Goal: Task Accomplishment & Management: Use online tool/utility

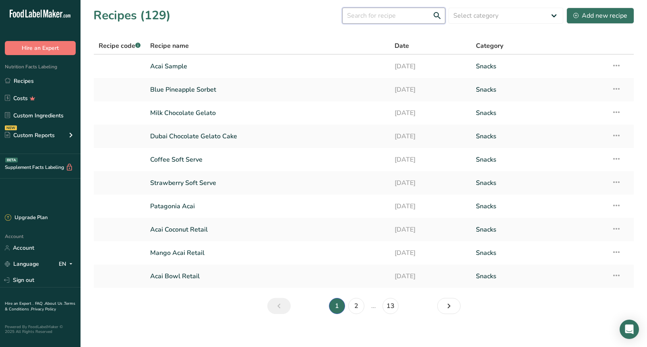
click at [383, 13] on input "text" at bounding box center [393, 16] width 103 height 16
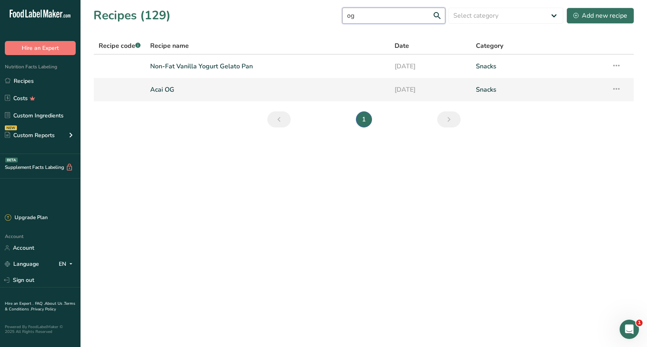
type input "og"
click at [160, 86] on link "Acai OG" at bounding box center [267, 89] width 234 height 17
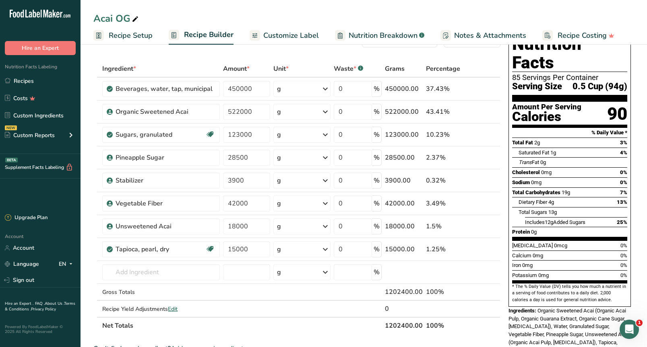
scroll to position [27, 0]
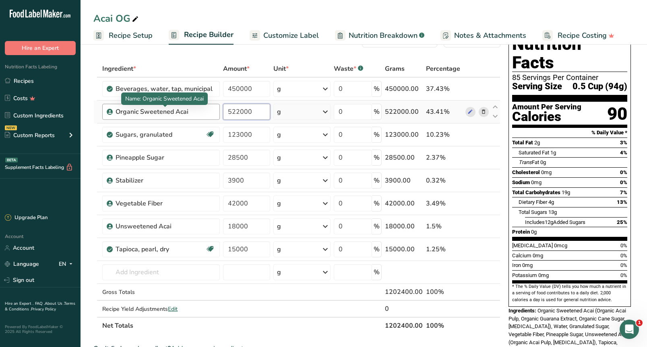
drag, startPoint x: 216, startPoint y: 114, endPoint x: 204, endPoint y: 115, distance: 12.1
click at [204, 115] on tr "Organic Sweetened Acai 522000 g Weight Units g kg mg See more Volume Units l Vo…" at bounding box center [297, 112] width 406 height 23
drag, startPoint x: 220, startPoint y: 113, endPoint x: 210, endPoint y: 114, distance: 10.1
click at [210, 114] on tr "Organic Sweetened Acai 492000 g Weight Units g kg mg See more Volume Units l Vo…" at bounding box center [297, 112] width 406 height 23
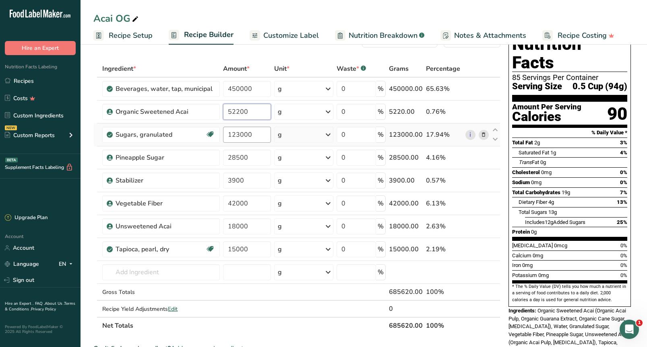
type input "522000"
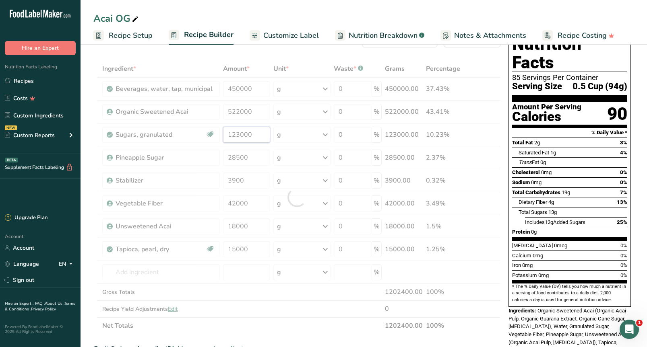
click at [241, 133] on div "Ingredient * Amount * Unit * Waste * .a-a{fill:#347362;}.b-a{fill:#fff;} Grams …" at bounding box center [296, 197] width 407 height 274
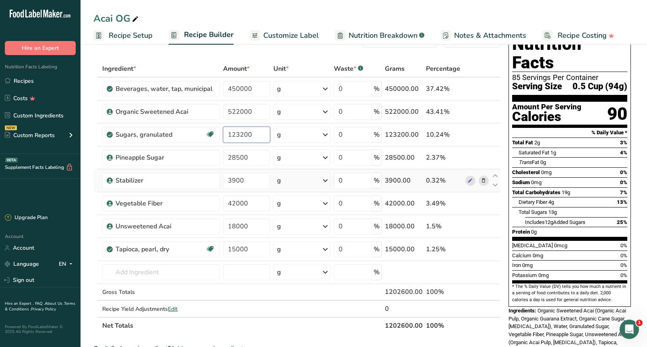
type input "123200"
click at [485, 181] on div "Ingredient * Amount * Unit * Waste * .a-a{fill:#347362;}.b-a{fill:#fff;} Grams …" at bounding box center [296, 197] width 407 height 274
click at [484, 181] on icon at bounding box center [483, 181] width 6 height 8
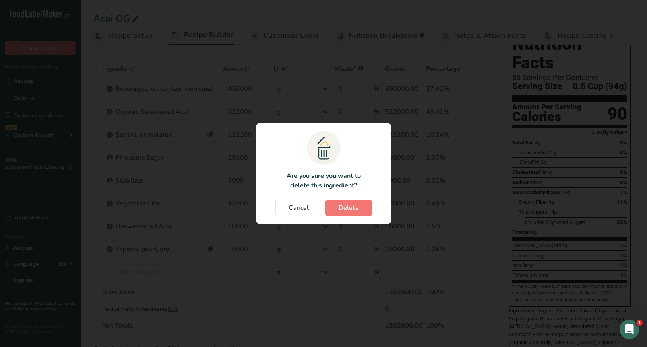
click at [362, 210] on button "Delete" at bounding box center [348, 208] width 47 height 16
type input "42000"
type input "18000"
type input "15000"
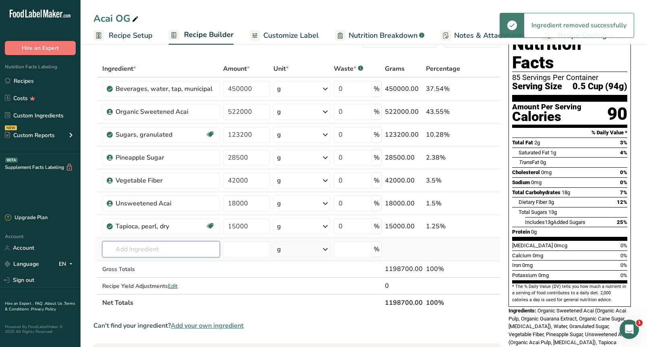
click at [146, 252] on input "text" at bounding box center [160, 249] width 117 height 16
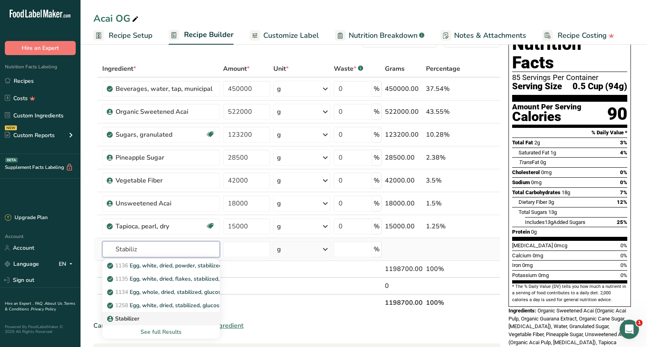
type input "Stabiliz"
click at [142, 321] on div "Stabilizer" at bounding box center [155, 319] width 92 height 8
type input "Stabilizer"
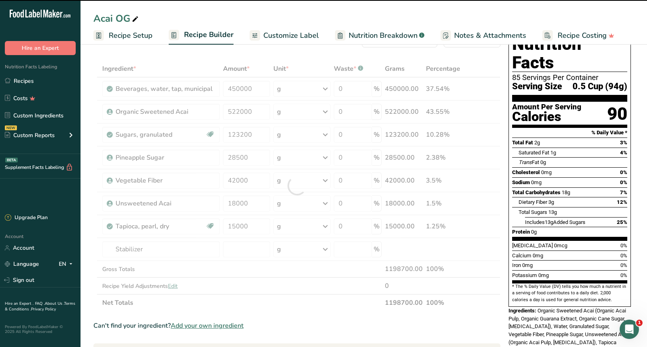
type input "0"
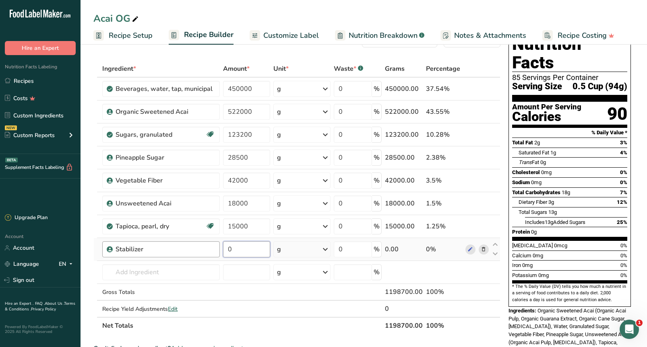
drag, startPoint x: 233, startPoint y: 250, endPoint x: 212, endPoint y: 250, distance: 20.9
click at [212, 250] on tr "Stabilizer 0 g Weight Units g kg mg See more Volume Units l Volume units requir…" at bounding box center [297, 249] width 406 height 23
type input "3900"
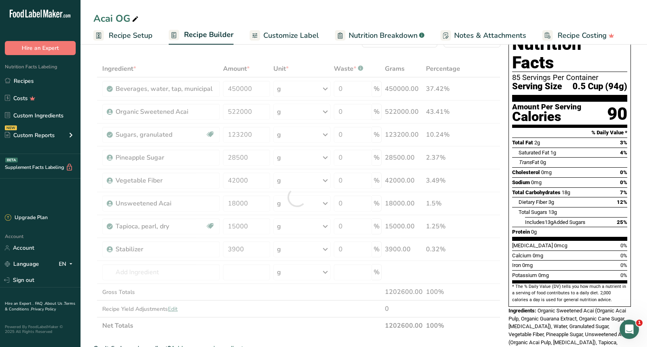
click at [485, 225] on div "Ingredient * Amount * Unit * Waste * .a-a{fill:#347362;}.b-a{fill:#fff;} Grams …" at bounding box center [296, 197] width 407 height 274
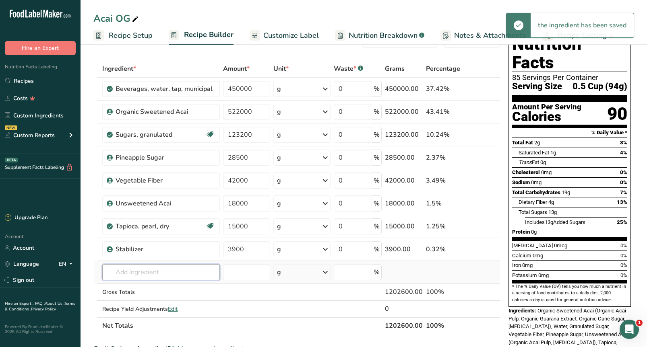
click at [131, 274] on input "text" at bounding box center [160, 272] width 117 height 16
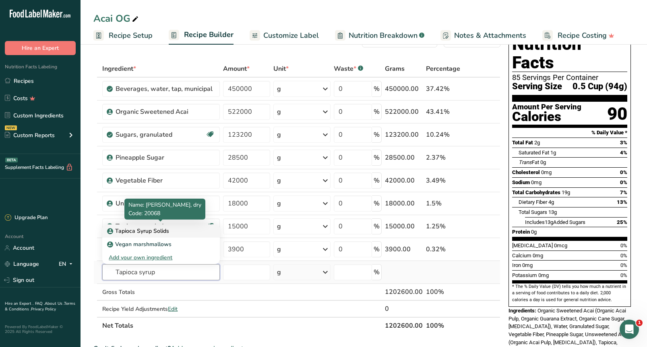
type input "Tapioca syrup"
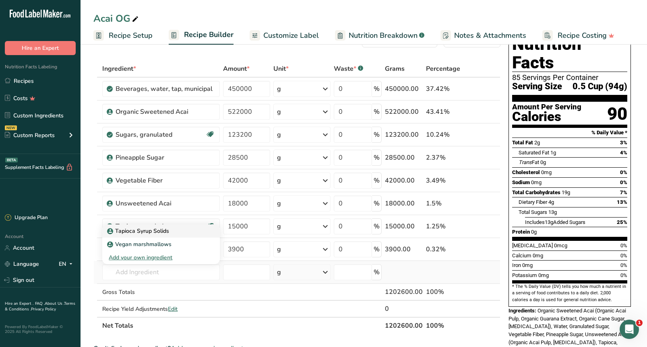
click at [145, 230] on p "Tapioca Syrup Solids" at bounding box center [139, 231] width 60 height 8
type input "Tapioca Syrup Solids"
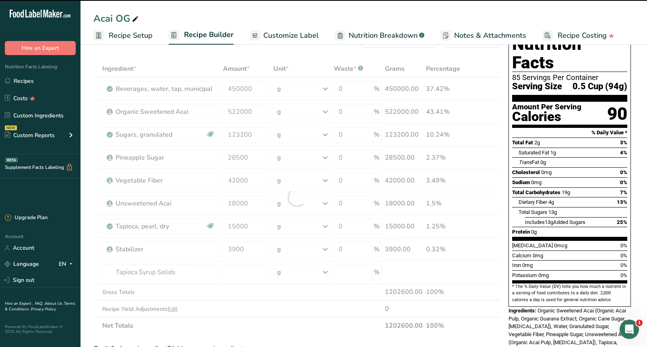
type input "0"
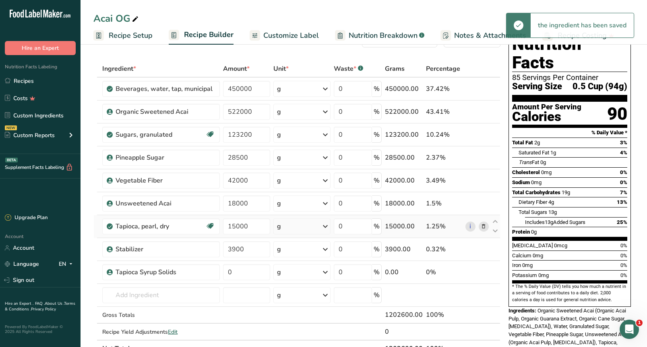
click at [484, 226] on icon at bounding box center [483, 226] width 6 height 8
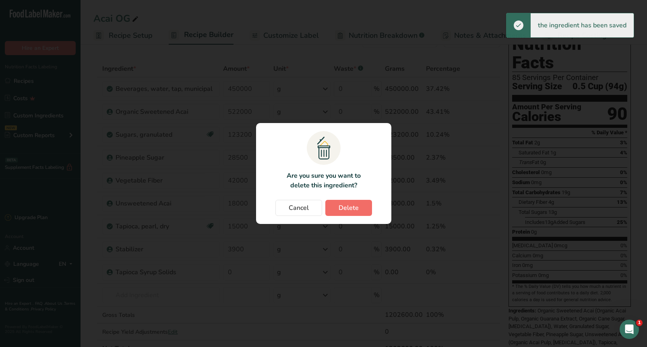
click at [363, 208] on button "Delete" at bounding box center [348, 208] width 47 height 16
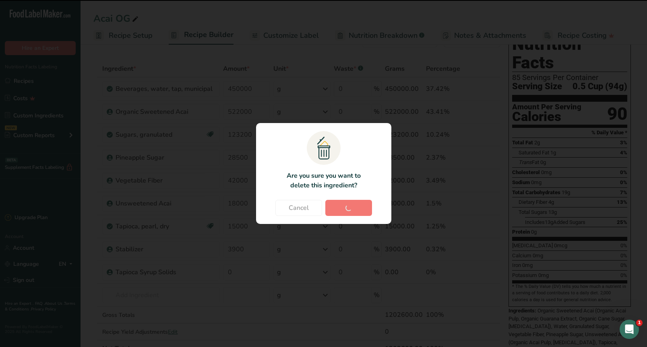
type input "3900"
type input "0"
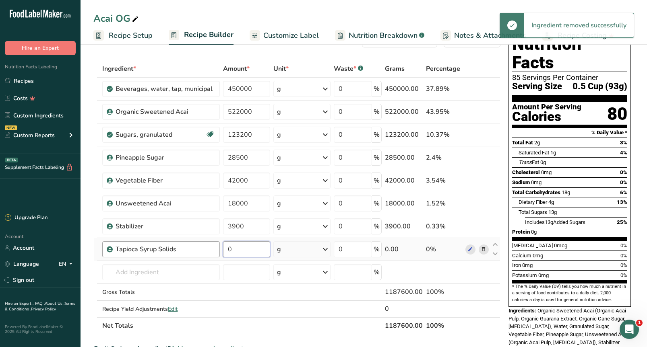
click at [216, 251] on tr "Tapioca Syrup Solids 0 g Weight Units g kg mg See more Volume Units l Volume un…" at bounding box center [297, 249] width 406 height 23
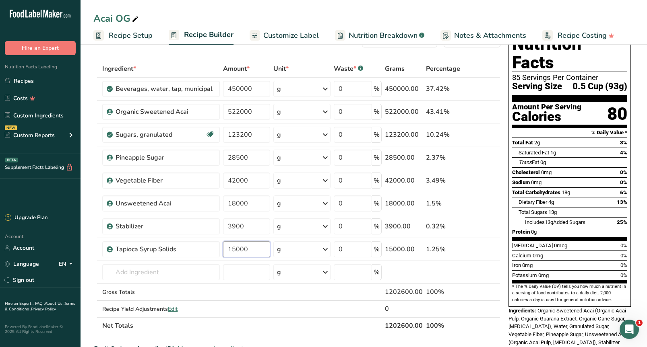
type input "15000"
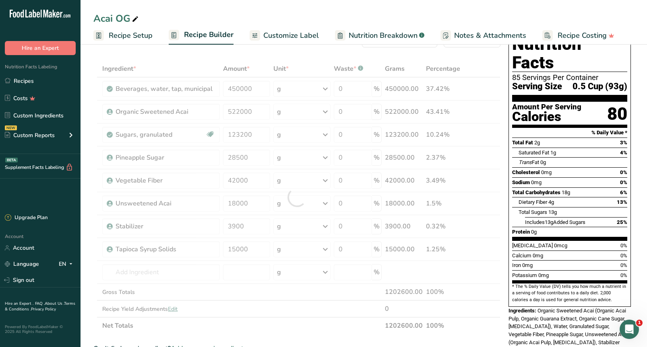
click at [87, 130] on section "Add Ingredients Manage Recipe Delete Recipe Duplicate Recipe Scale Recipe Save …" at bounding box center [363, 327] width 566 height 625
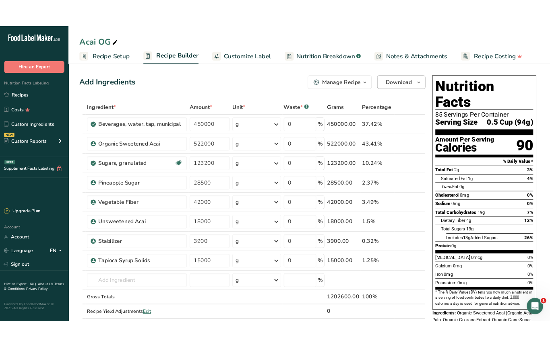
scroll to position [0, 0]
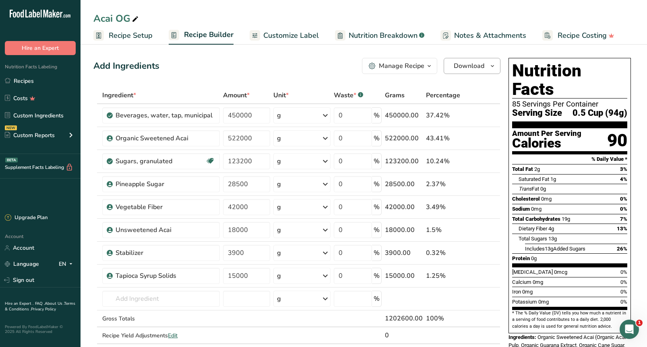
click at [479, 68] on span "Download" at bounding box center [468, 66] width 31 height 10
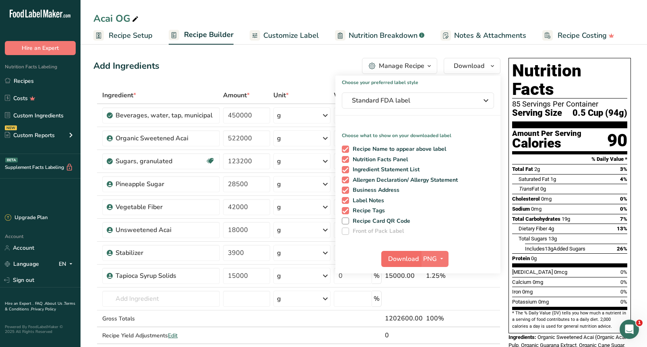
click at [403, 260] on span "Download" at bounding box center [403, 259] width 31 height 10
drag, startPoint x: 24, startPoint y: 79, endPoint x: 30, endPoint y: 80, distance: 5.8
click at [24, 79] on link "Recipes" at bounding box center [40, 80] width 80 height 15
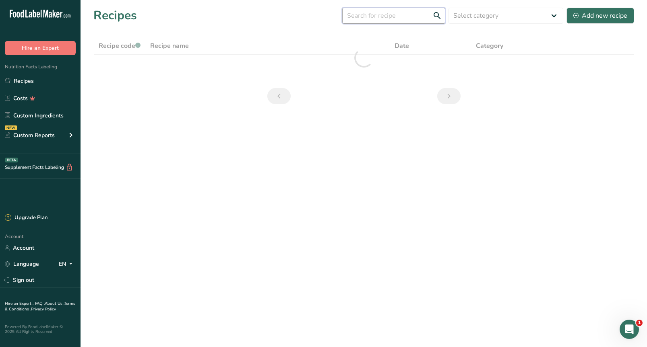
click at [359, 19] on input "text" at bounding box center [393, 16] width 103 height 16
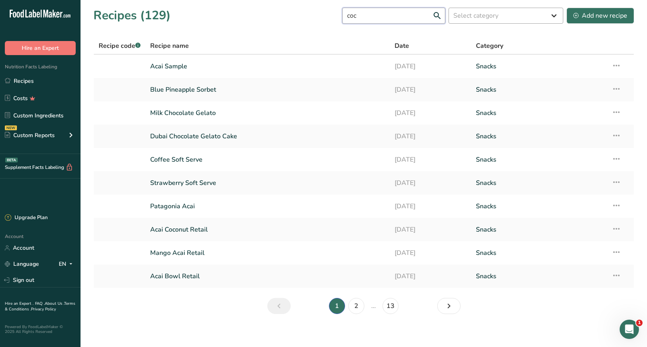
type input "coco"
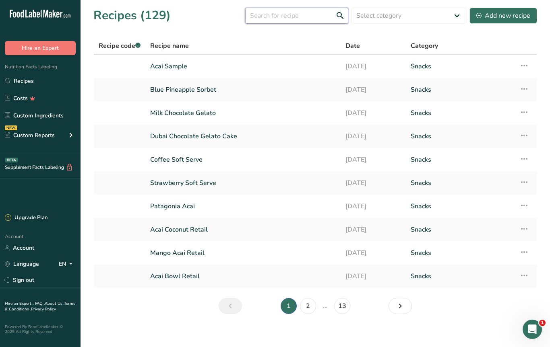
click at [276, 14] on input "text" at bounding box center [296, 16] width 103 height 16
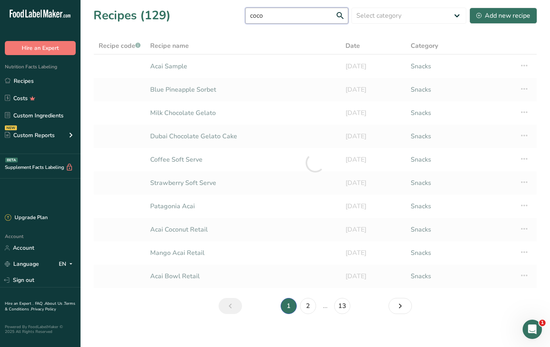
type input "coco"
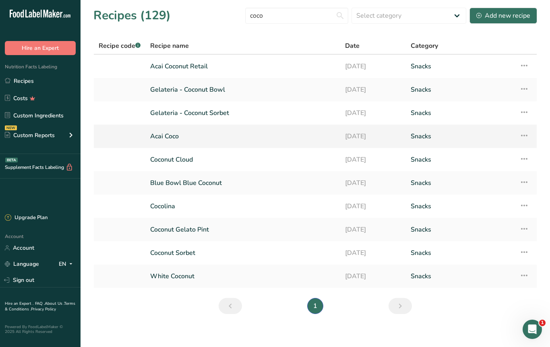
click at [178, 139] on link "Acai Coco" at bounding box center [242, 136] width 185 height 17
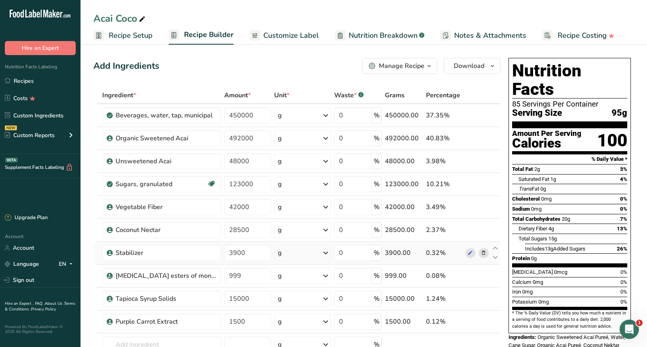
click at [485, 253] on icon at bounding box center [483, 253] width 6 height 8
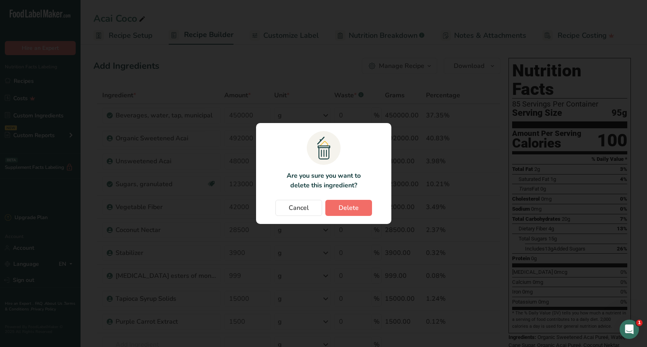
click at [358, 207] on button "Delete" at bounding box center [348, 208] width 47 height 16
type input "999"
type input "15000"
type input "1500"
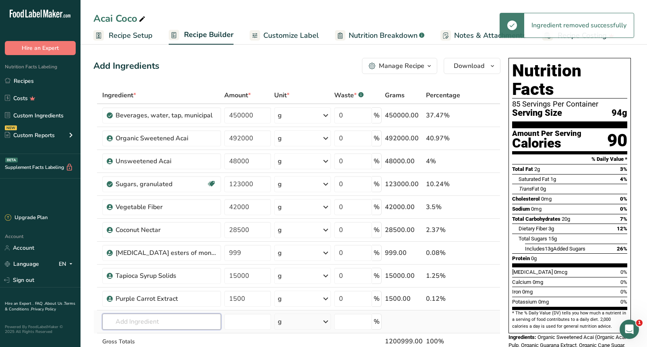
click at [172, 319] on input "text" at bounding box center [161, 322] width 119 height 16
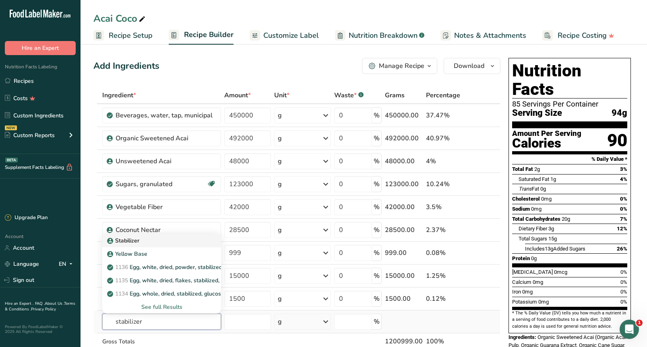
type input "stabilizer"
click at [122, 240] on p "Stabilizer" at bounding box center [124, 241] width 31 height 8
type input "Stabilizer"
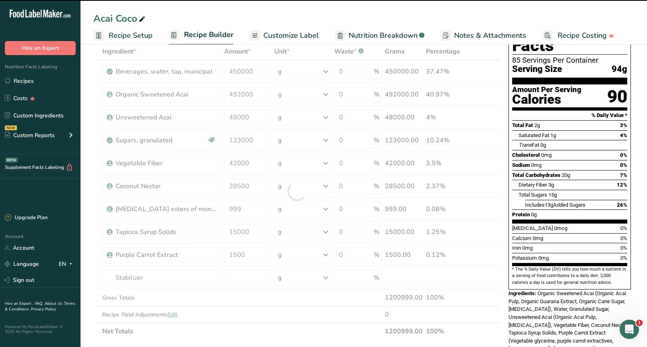
type input "0"
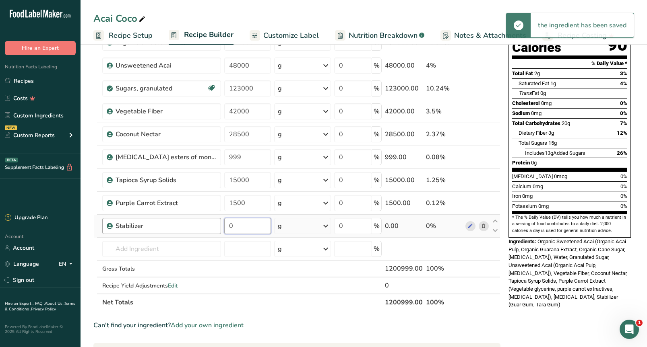
click at [211, 227] on tr "Stabilizer 0 g Weight Units g kg mg See more Volume Units l Volume units requir…" at bounding box center [297, 226] width 406 height 23
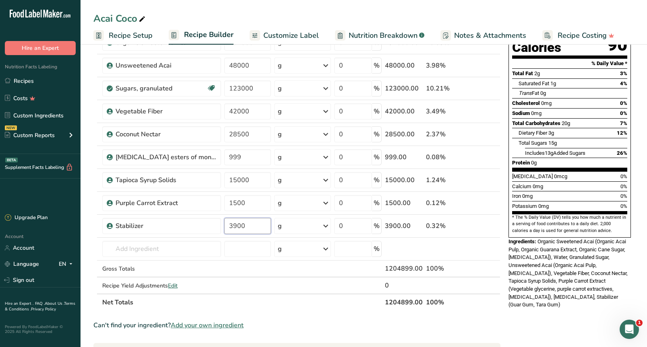
type input "3900"
click at [514, 301] on div "Nutrition Facts 85 Servings Per Container Serving Size 94g Amount Per Serving C…" at bounding box center [569, 281] width 129 height 645
click at [471, 204] on icon at bounding box center [470, 203] width 6 height 8
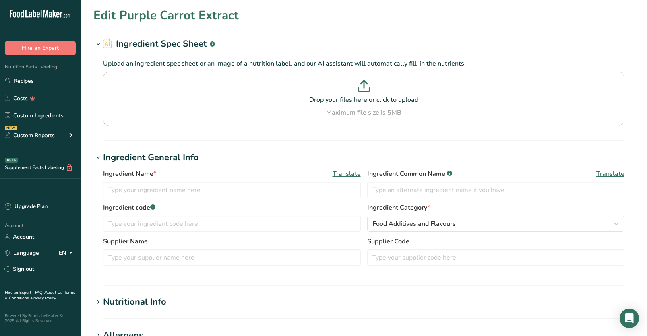
type input "Purple Carrot Extract"
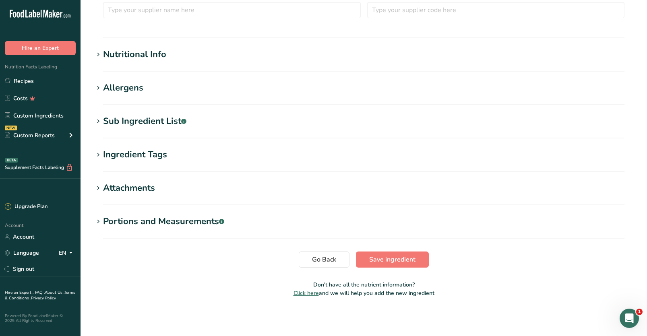
scroll to position [247, 0]
click at [154, 124] on div "Sub Ingredient List .a-a{fill:#347362;}.b-a{fill:#fff;}" at bounding box center [144, 121] width 83 height 13
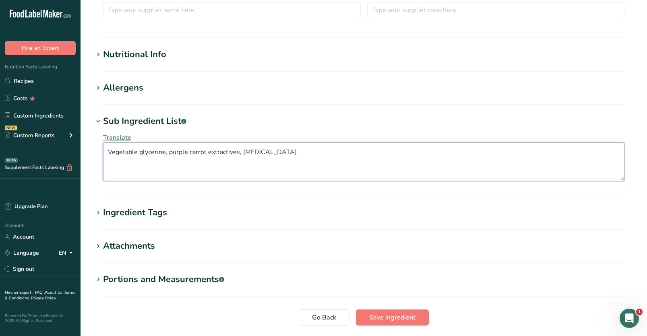
click at [140, 153] on textarea "Vegetable glycerine, purple carrot extractives, citric acid" at bounding box center [363, 161] width 521 height 39
click at [173, 152] on textarea "Vegetable Glycerine, purple carrot extractives, citric acid" at bounding box center [363, 161] width 521 height 39
type textarea "Vegetable Glycerine, Purple Carrot Extractives, Citric Acid"
click at [373, 316] on span "Save ingredient" at bounding box center [392, 318] width 46 height 10
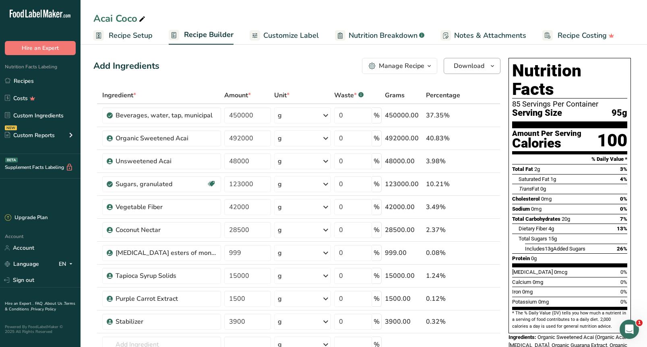
click at [449, 69] on button "Download" at bounding box center [471, 66] width 57 height 16
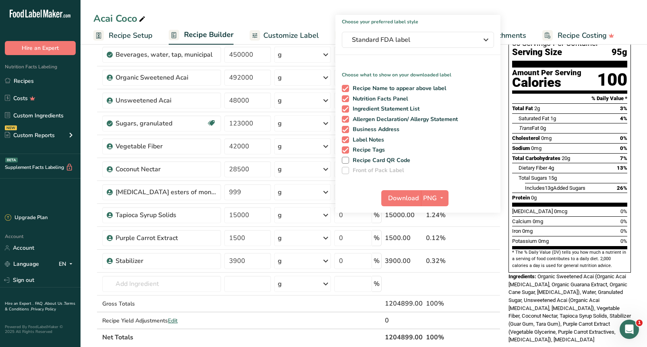
scroll to position [62, 0]
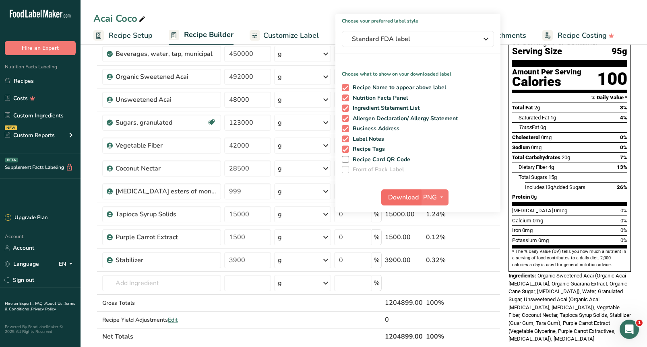
click at [399, 197] on span "Download" at bounding box center [403, 198] width 31 height 10
click at [26, 81] on link "Recipes" at bounding box center [40, 80] width 80 height 15
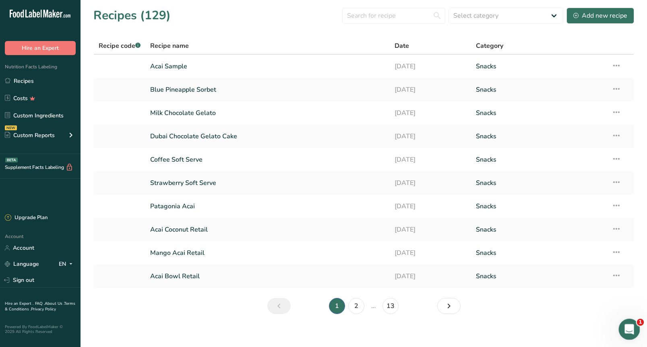
click at [626, 322] on div "Open Intercom Messenger" at bounding box center [627, 328] width 27 height 27
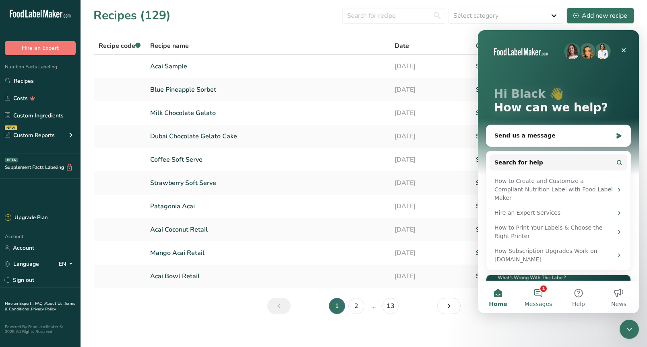
click at [538, 298] on button "1 Messages" at bounding box center [538, 297] width 40 height 32
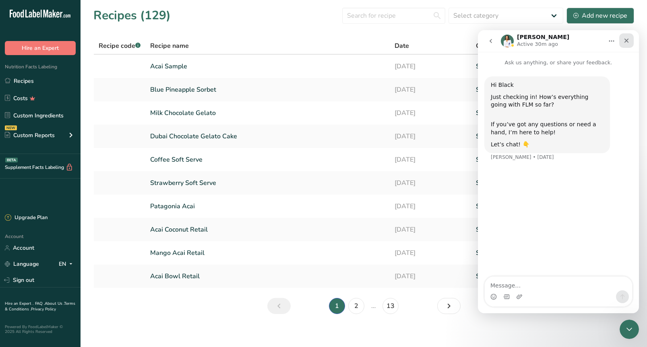
click at [628, 39] on icon "Close" at bounding box center [626, 40] width 6 height 6
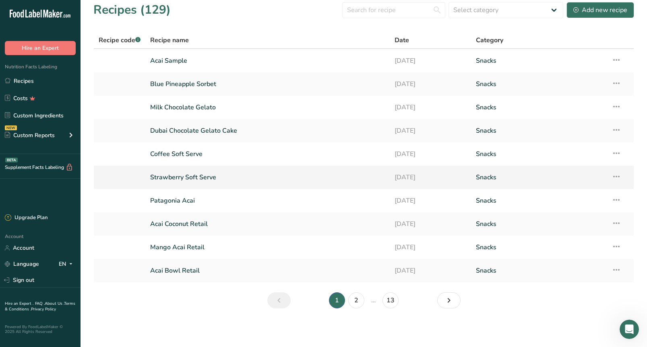
scroll to position [6, 0]
click at [357, 304] on link "2" at bounding box center [356, 300] width 16 height 16
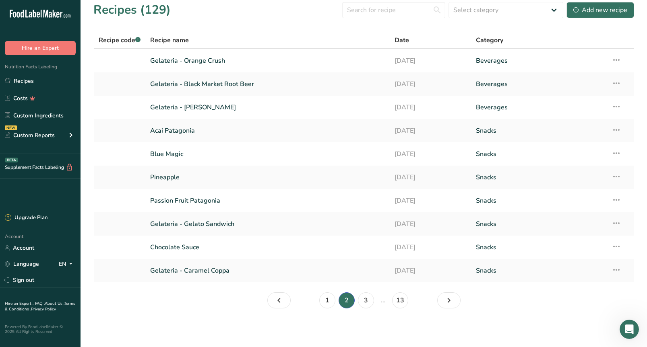
click at [403, 302] on link "13" at bounding box center [400, 300] width 16 height 16
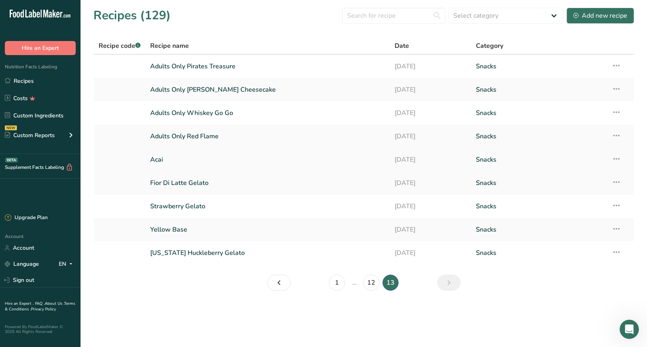
click at [158, 159] on link "Acai" at bounding box center [267, 159] width 234 height 17
click at [365, 284] on link "12" at bounding box center [371, 283] width 16 height 16
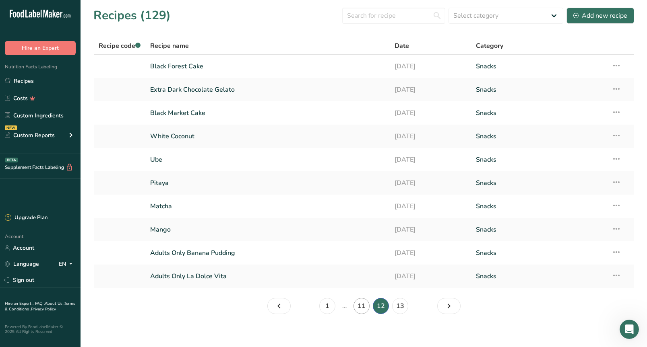
click at [365, 304] on link "11" at bounding box center [361, 306] width 16 height 16
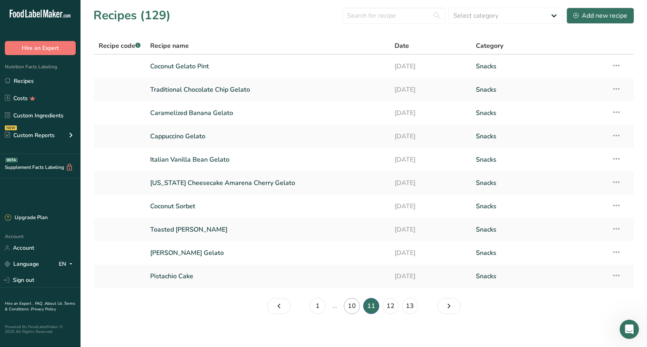
click at [356, 309] on link "10" at bounding box center [352, 306] width 16 height 16
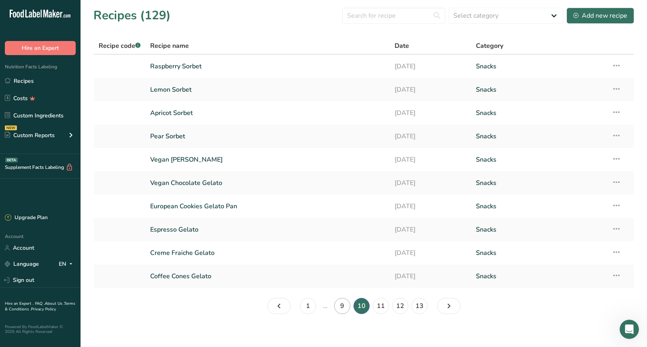
click at [342, 308] on link "9" at bounding box center [342, 306] width 16 height 16
click at [179, 113] on link "Tropical Blue" at bounding box center [267, 113] width 234 height 17
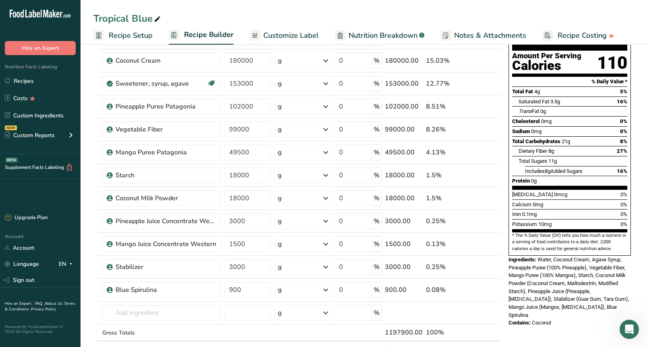
scroll to position [79, 0]
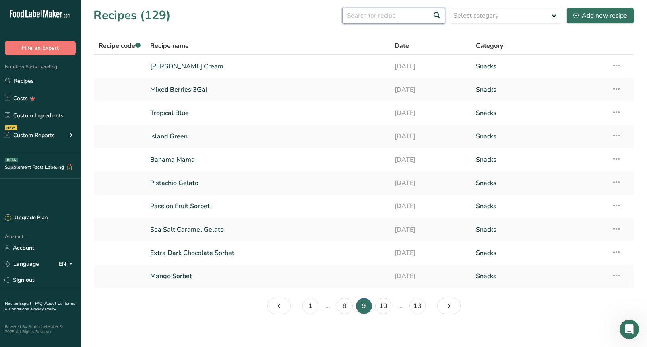
click at [390, 16] on input "text" at bounding box center [393, 16] width 103 height 16
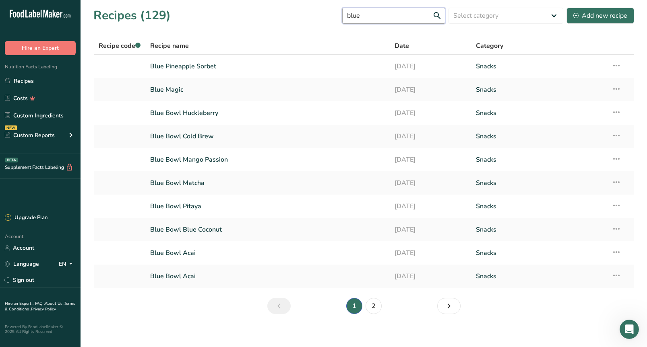
type input "blue"
drag, startPoint x: 383, startPoint y: 307, endPoint x: 378, endPoint y: 307, distance: 4.8
click at [383, 307] on ul "1 2" at bounding box center [363, 306] width 143 height 16
click at [376, 307] on link "2" at bounding box center [373, 306] width 16 height 16
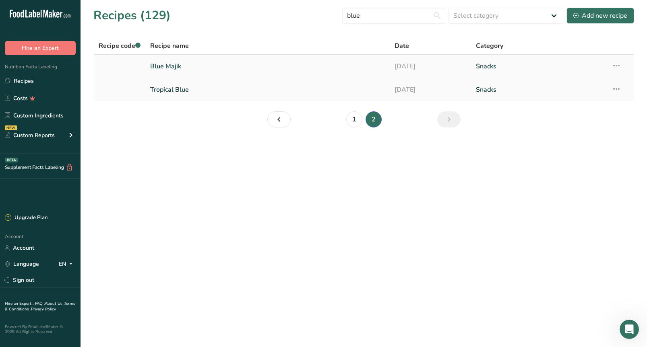
click at [178, 66] on link "Blue Majik" at bounding box center [267, 66] width 234 height 17
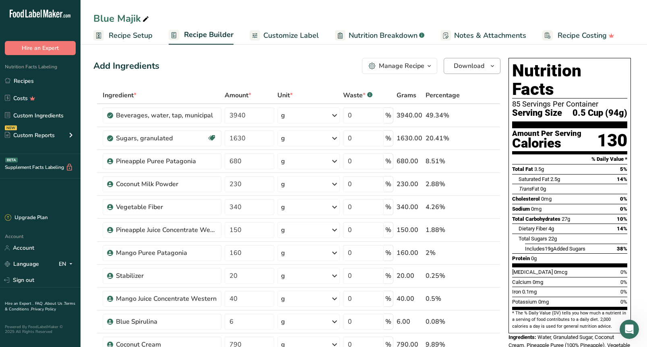
click at [464, 66] on span "Download" at bounding box center [468, 66] width 31 height 10
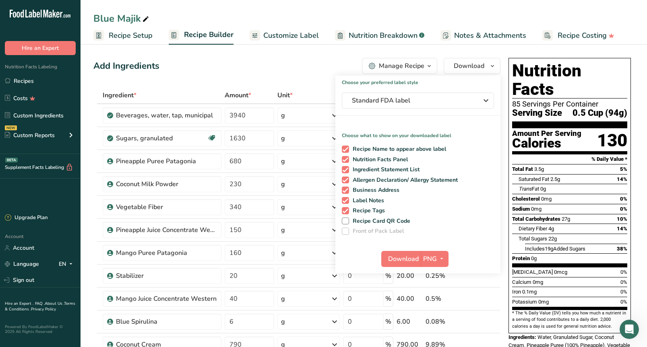
click at [405, 259] on span "Download" at bounding box center [403, 259] width 31 height 10
